Goal: Find specific page/section: Find specific page/section

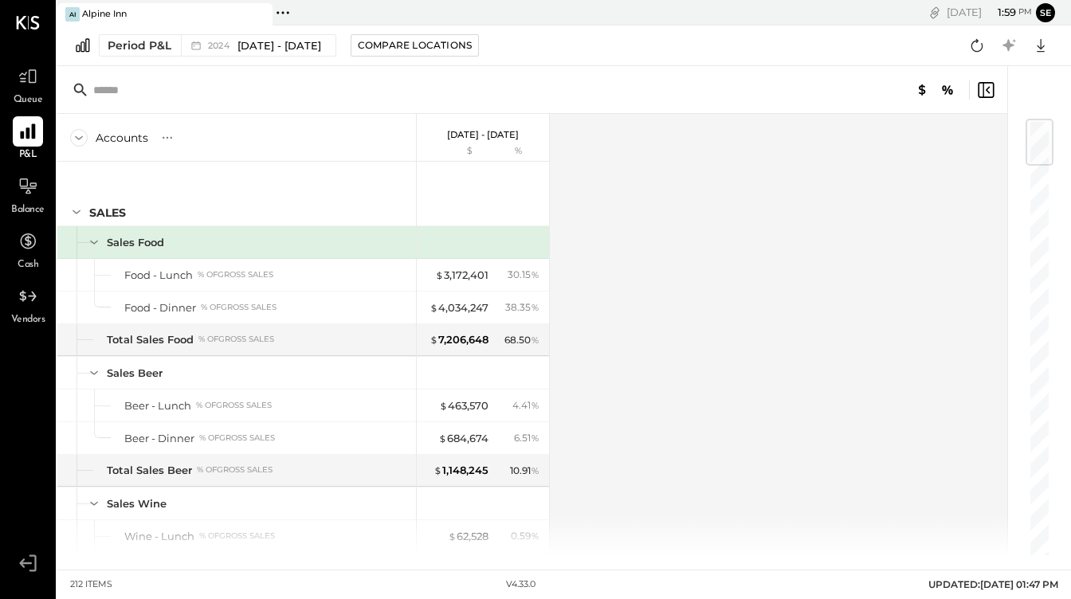
click at [25, 131] on icon at bounding box center [28, 131] width 21 height 21
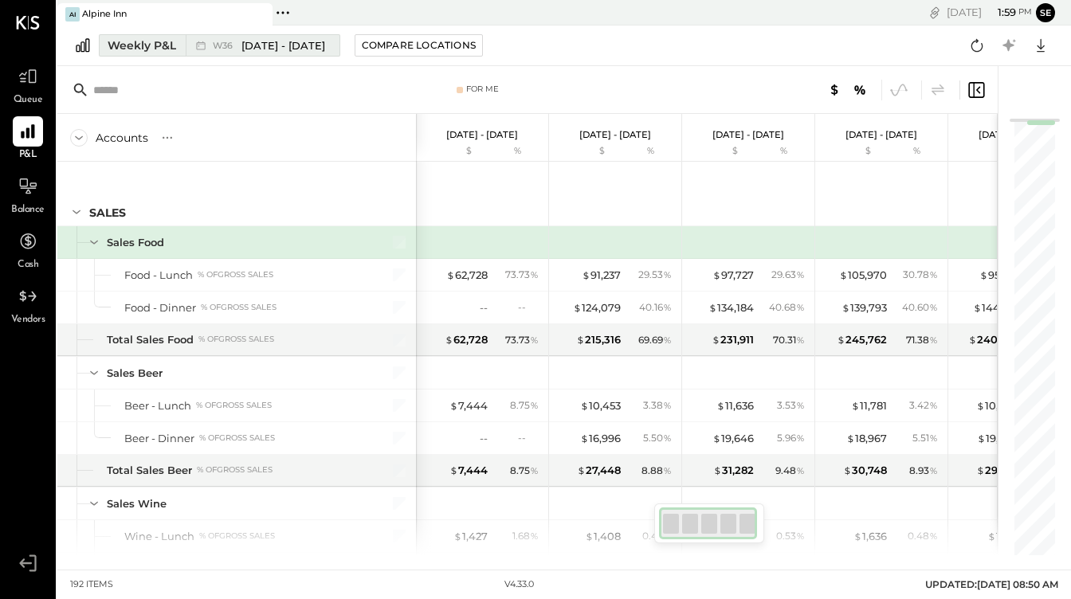
click at [154, 42] on div "Weekly P&L" at bounding box center [142, 45] width 69 height 16
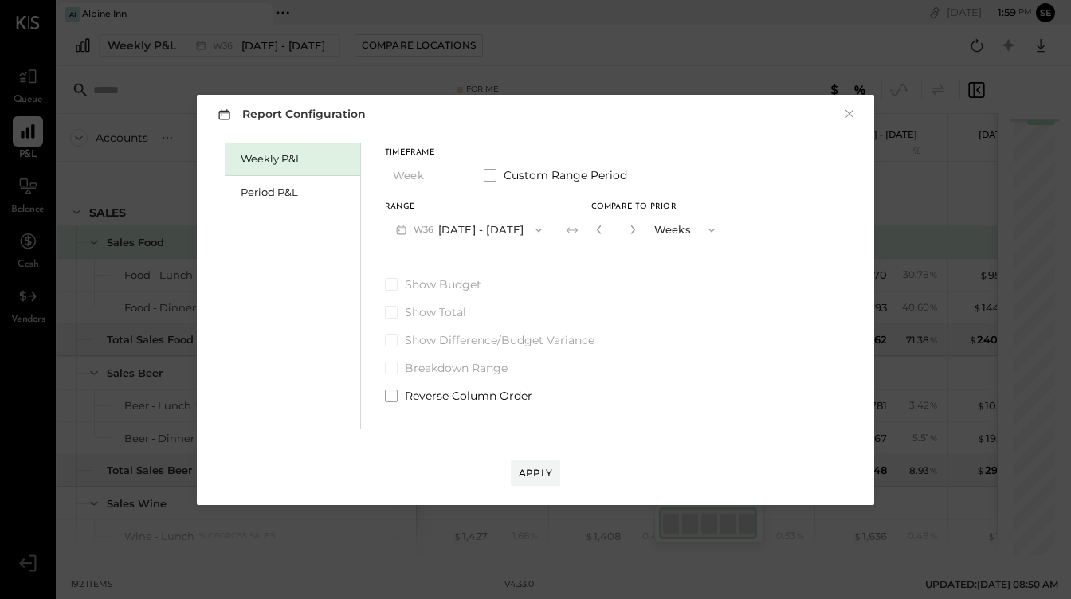
click at [0, 198] on div "Report Configuration × Weekly P&L Period P&L Timeframe Week Custom Range Period…" at bounding box center [535, 299] width 1071 height 599
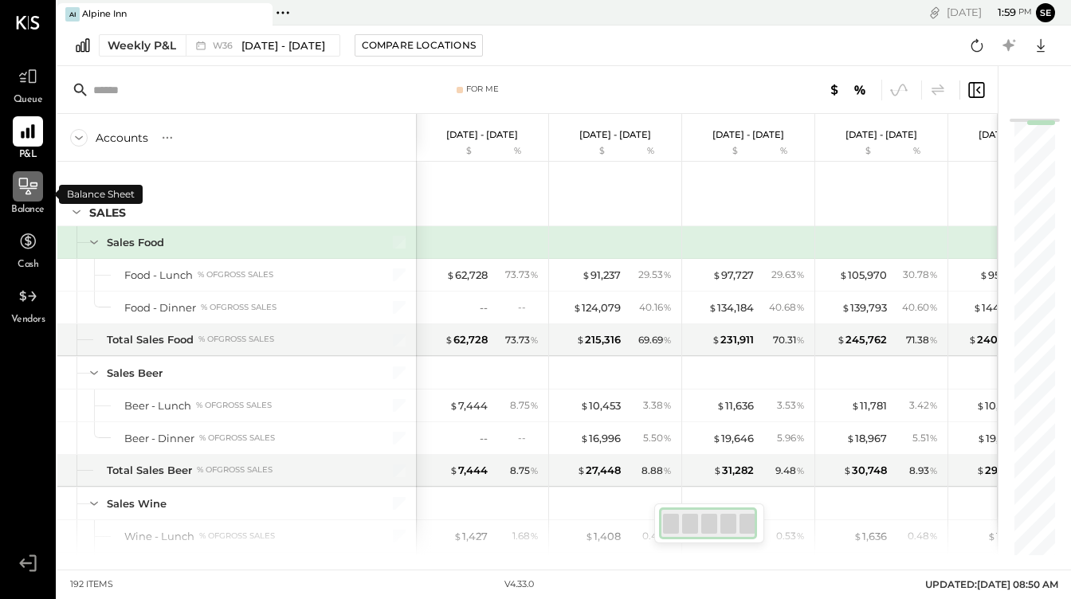
click at [30, 191] on icon at bounding box center [28, 186] width 21 height 21
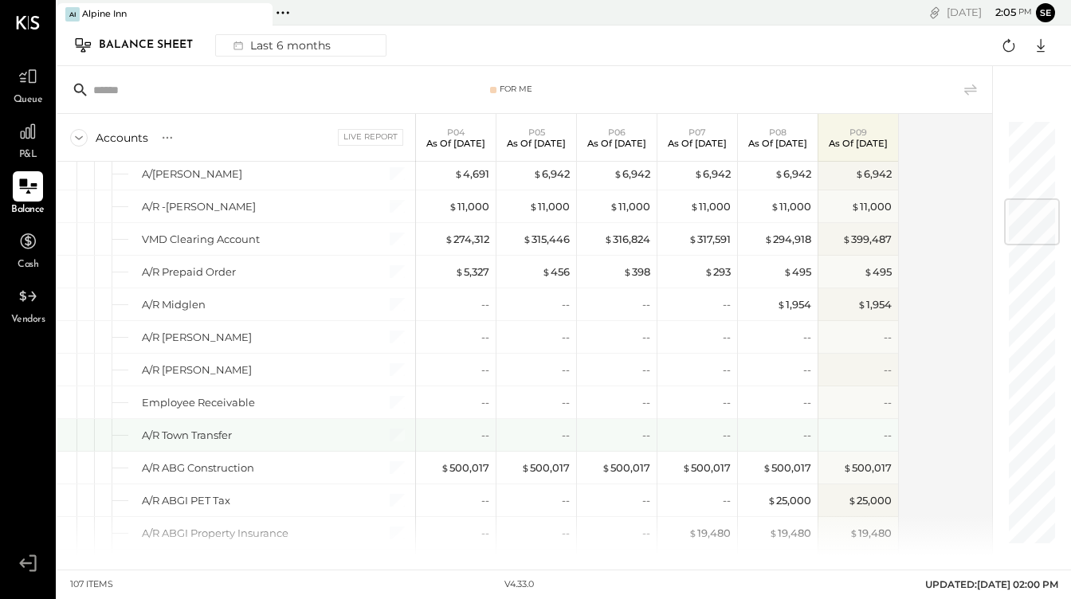
scroll to position [660, 0]
